Goal: Book appointment/travel/reservation

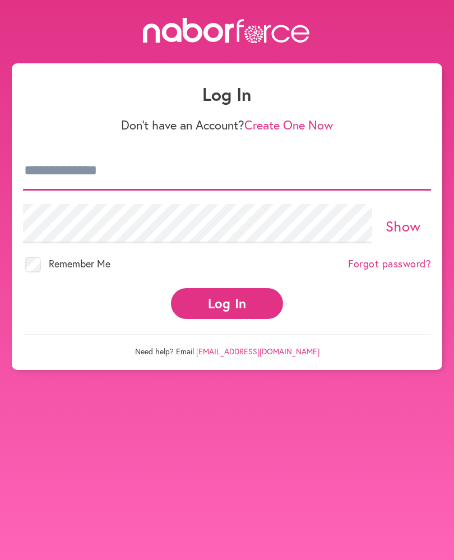
click at [135, 174] on input "email" at bounding box center [227, 170] width 408 height 39
type input "**********"
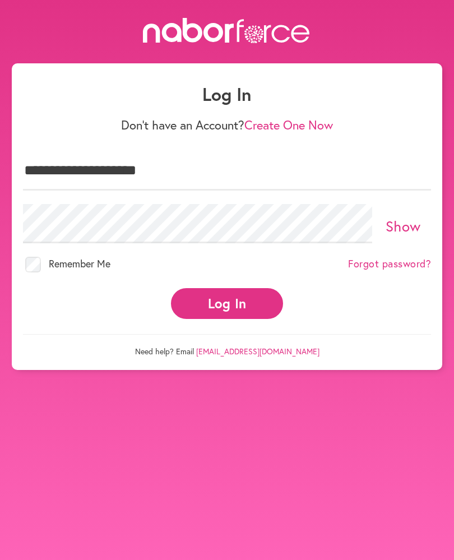
click at [408, 225] on link "Show" at bounding box center [403, 225] width 35 height 19
click at [417, 224] on link "Hide" at bounding box center [403, 225] width 31 height 19
click at [255, 304] on button "Log In" at bounding box center [227, 303] width 112 height 31
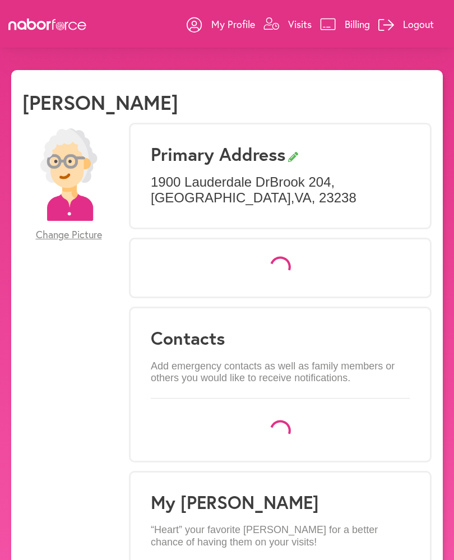
select select "*"
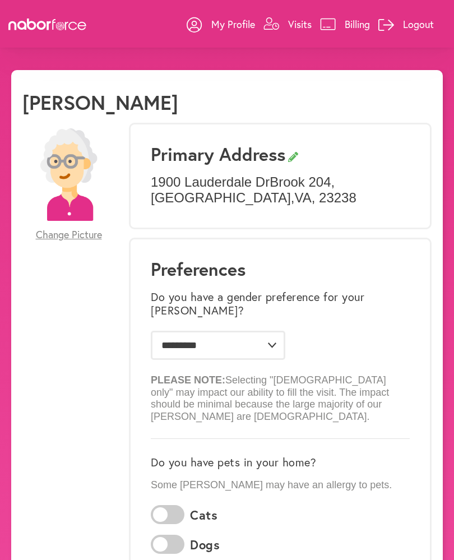
click at [307, 18] on p "Visits" at bounding box center [300, 23] width 24 height 13
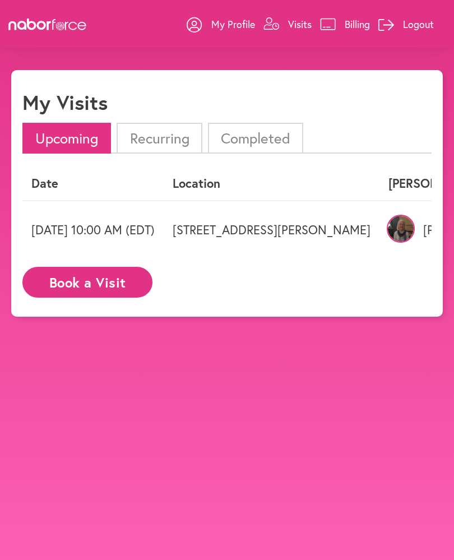
click at [283, 135] on li "Completed" at bounding box center [255, 138] width 95 height 31
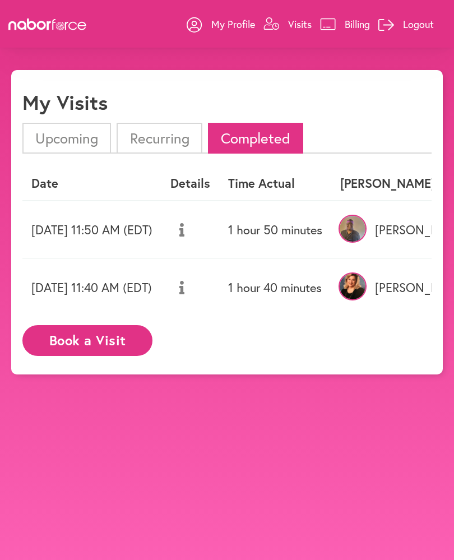
click at [162, 227] on td "[DATE] 11:50 AM (EDT)" at bounding box center [91, 230] width 139 height 58
click at [52, 140] on li "Upcoming" at bounding box center [66, 138] width 89 height 31
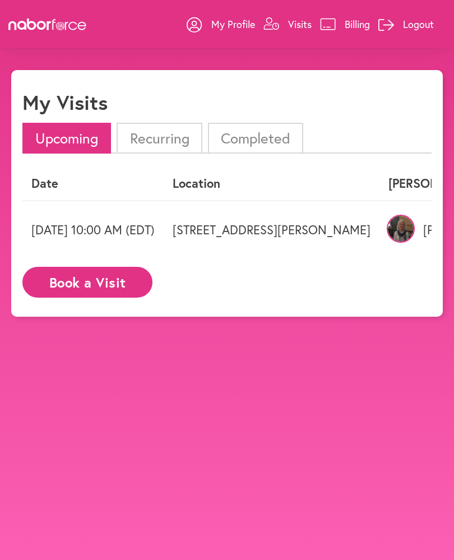
click at [296, 27] on p "Visits" at bounding box center [300, 23] width 24 height 13
click at [227, 24] on p "My Profile" at bounding box center [233, 23] width 44 height 13
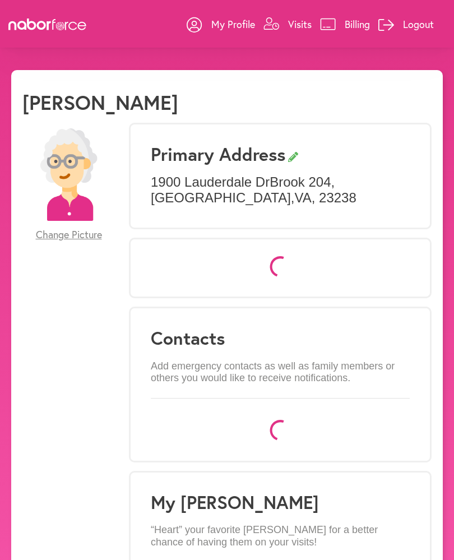
select select "*"
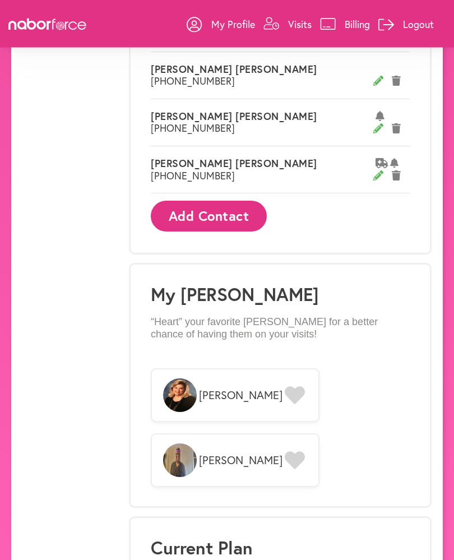
scroll to position [842, 0]
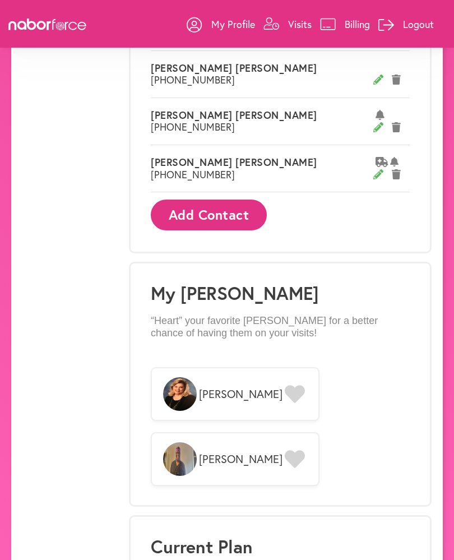
click at [285, 385] on icon at bounding box center [295, 394] width 20 height 18
click at [303, 26] on p "Visits" at bounding box center [300, 23] width 24 height 13
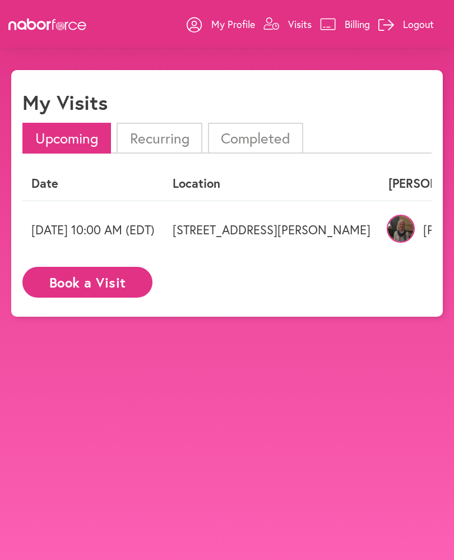
click at [274, 140] on li "Completed" at bounding box center [255, 138] width 95 height 31
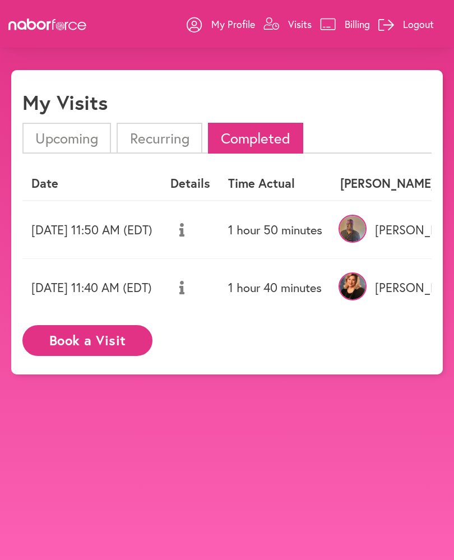
click at [162, 233] on td "[DATE] 11:50 AM (EDT)" at bounding box center [91, 230] width 139 height 58
click at [177, 142] on li "Recurring" at bounding box center [159, 138] width 85 height 31
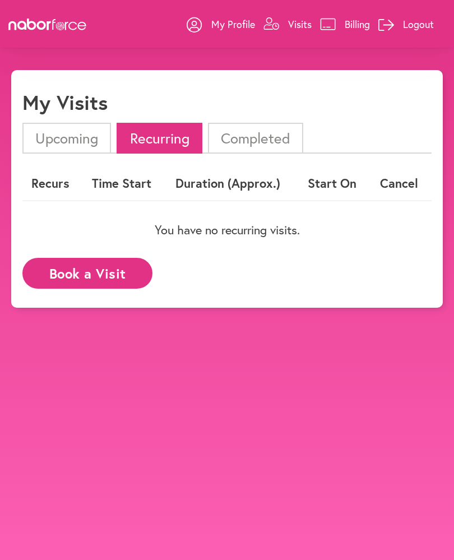
click at [65, 142] on li "Upcoming" at bounding box center [66, 138] width 89 height 31
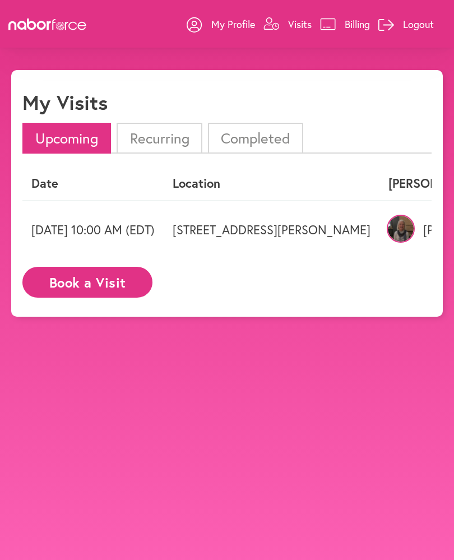
click at [211, 26] on p "My Profile" at bounding box center [233, 23] width 44 height 13
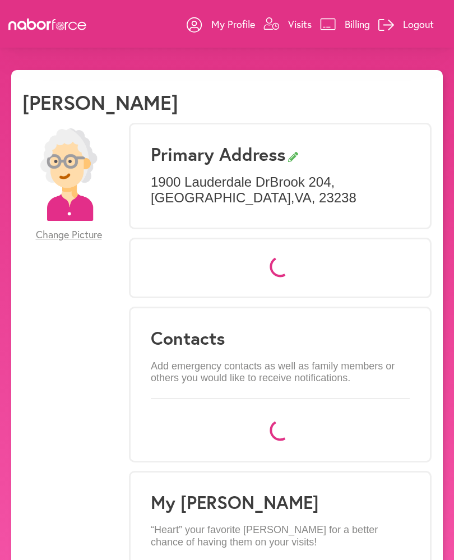
select select "*"
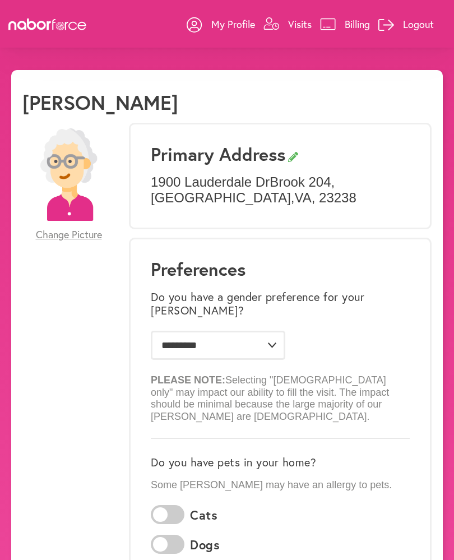
click at [311, 16] on link "Visits" at bounding box center [288, 24] width 48 height 34
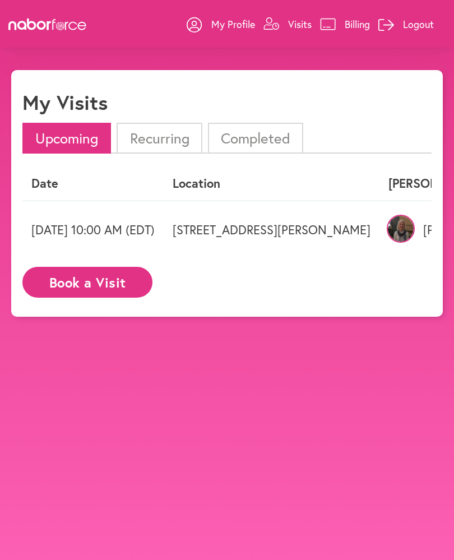
click at [230, 31] on link "My Profile" at bounding box center [221, 24] width 68 height 34
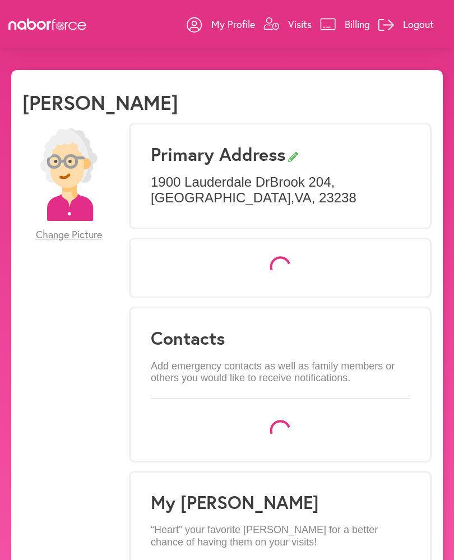
select select "*"
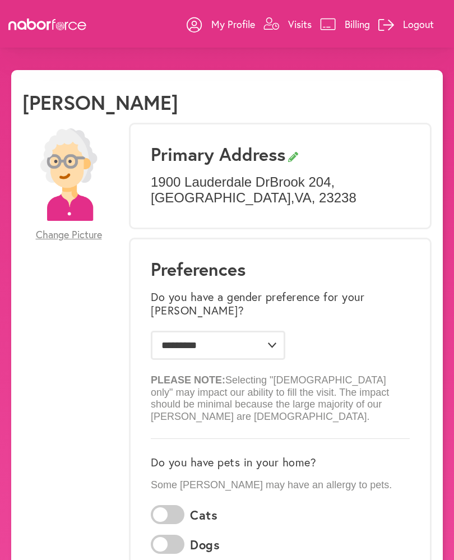
click at [297, 17] on p "Visits" at bounding box center [300, 23] width 24 height 13
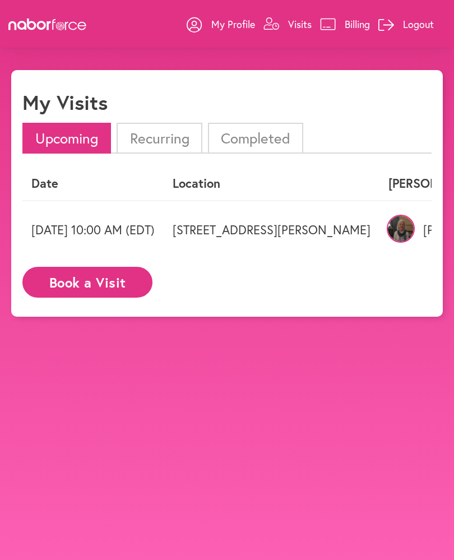
click at [102, 280] on button "Book a Visit" at bounding box center [87, 282] width 130 height 31
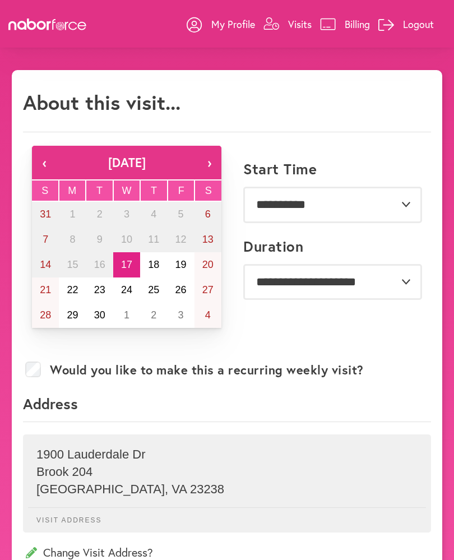
click at [80, 294] on button "22" at bounding box center [72, 290] width 27 height 25
click at [200, 30] on icon at bounding box center [195, 25] width 16 height 16
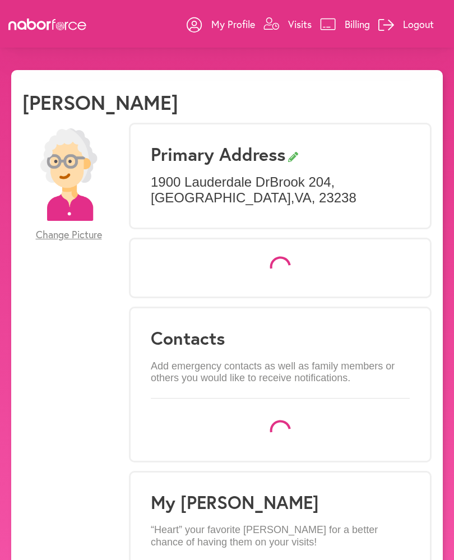
select select "*"
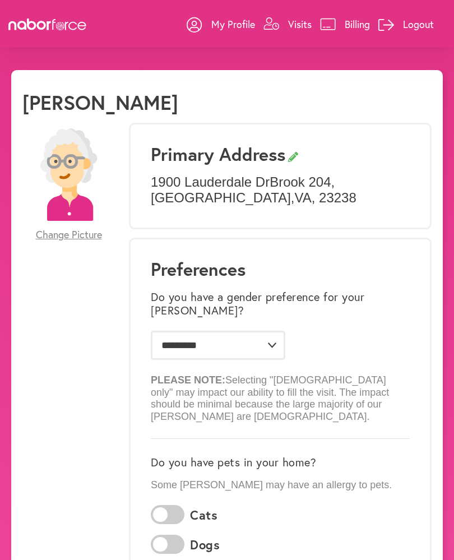
click at [427, 25] on p "Logout" at bounding box center [418, 23] width 31 height 13
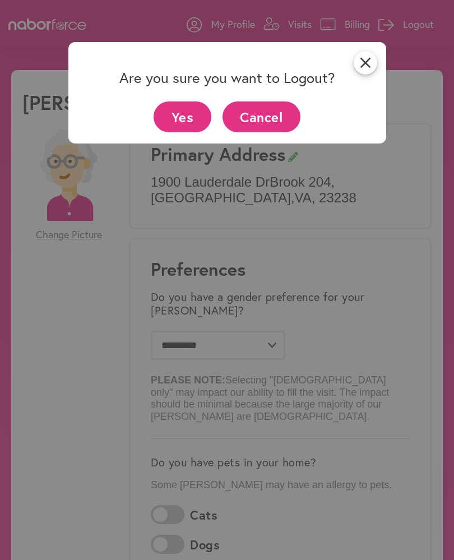
click at [186, 120] on button "Yes" at bounding box center [183, 117] width 58 height 31
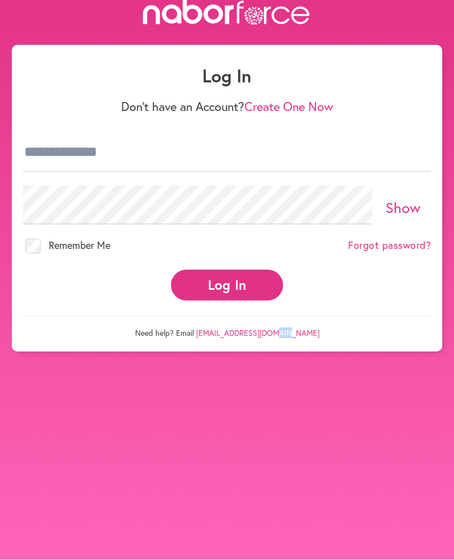
scroll to position [29, 0]
